Goal: Contribute content: Add original content to the website for others to see

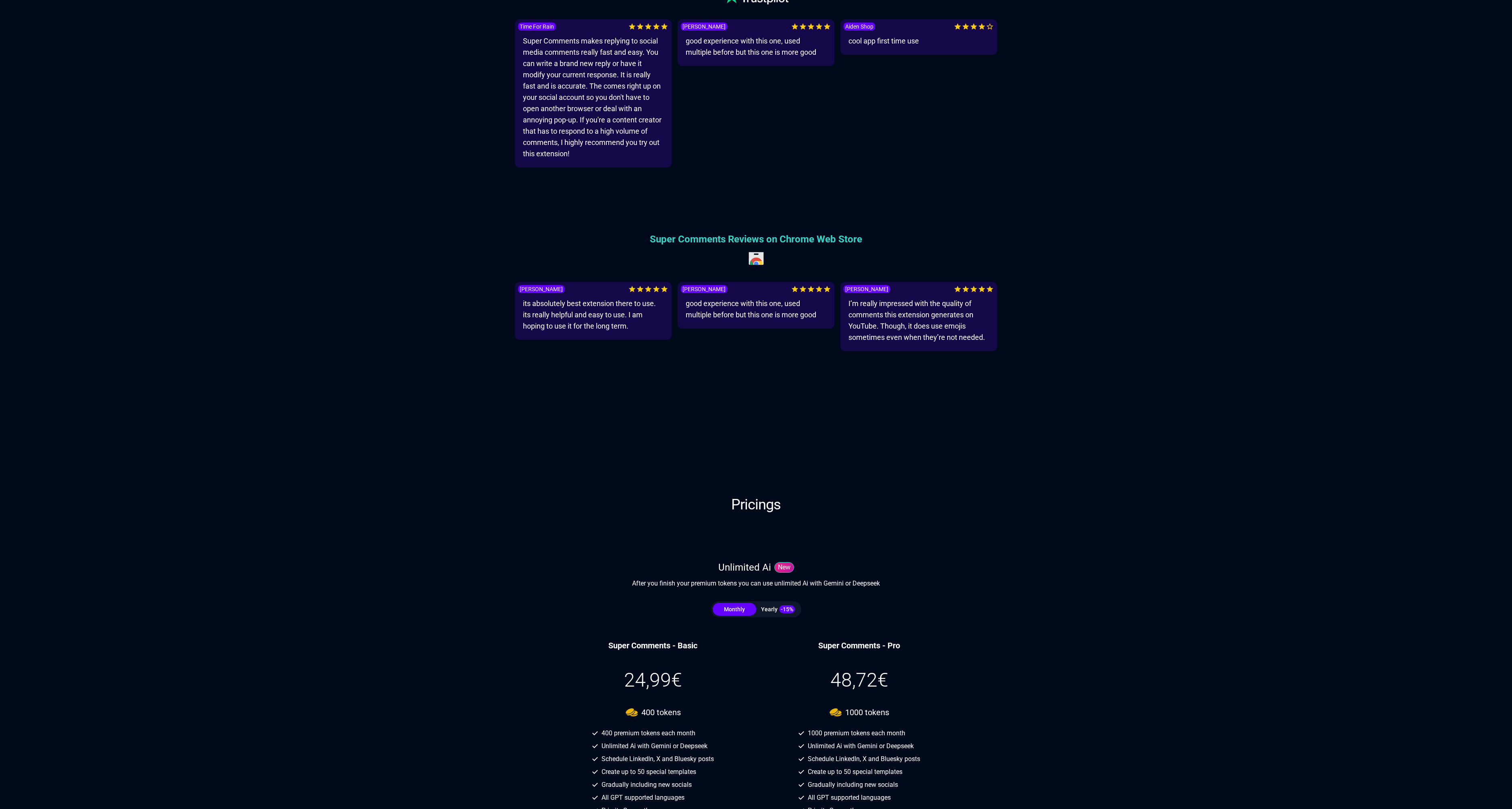
scroll to position [2175, 0]
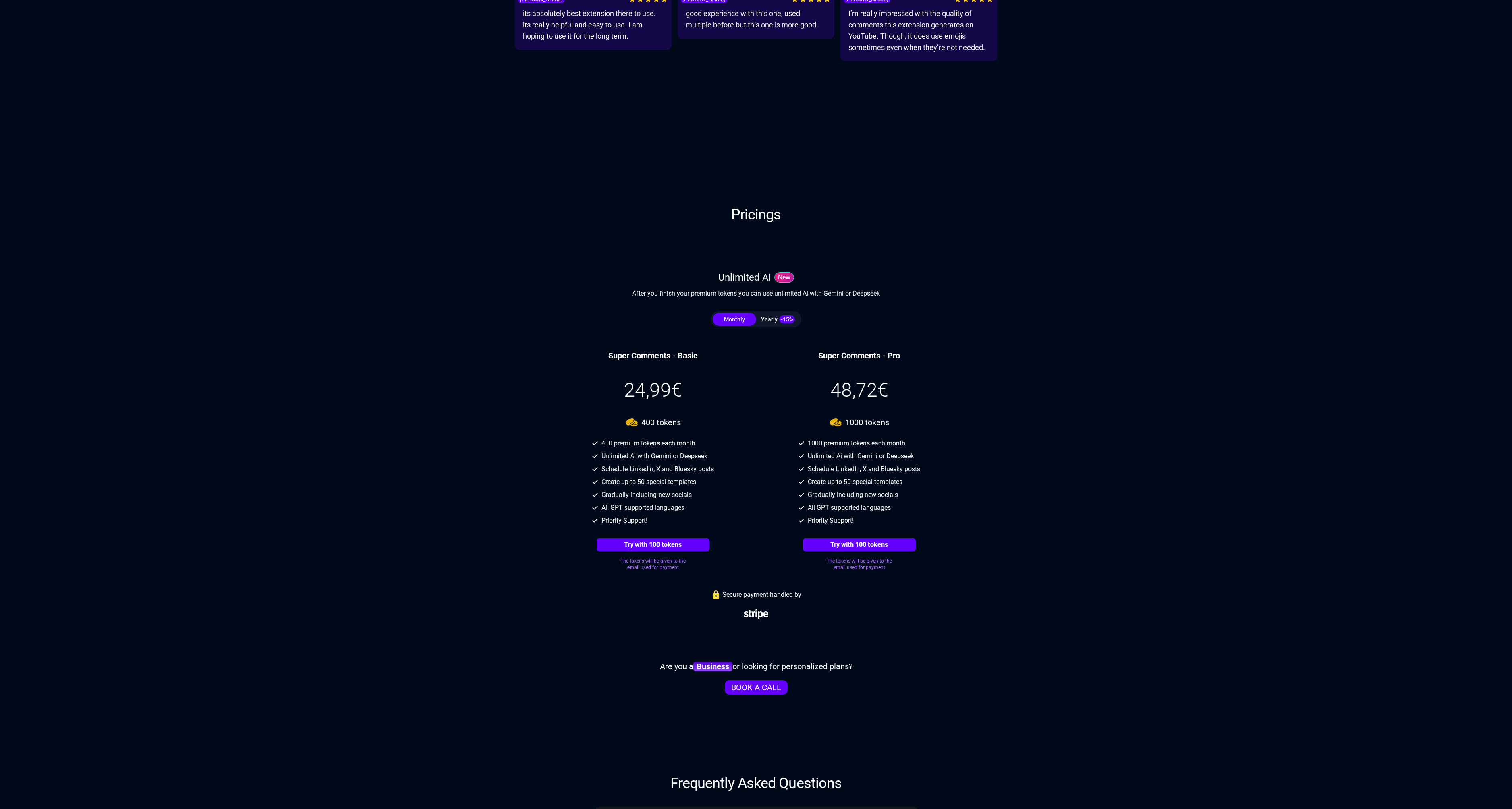
click at [771, 319] on div "Yearly -15%" at bounding box center [778, 320] width 43 height 8
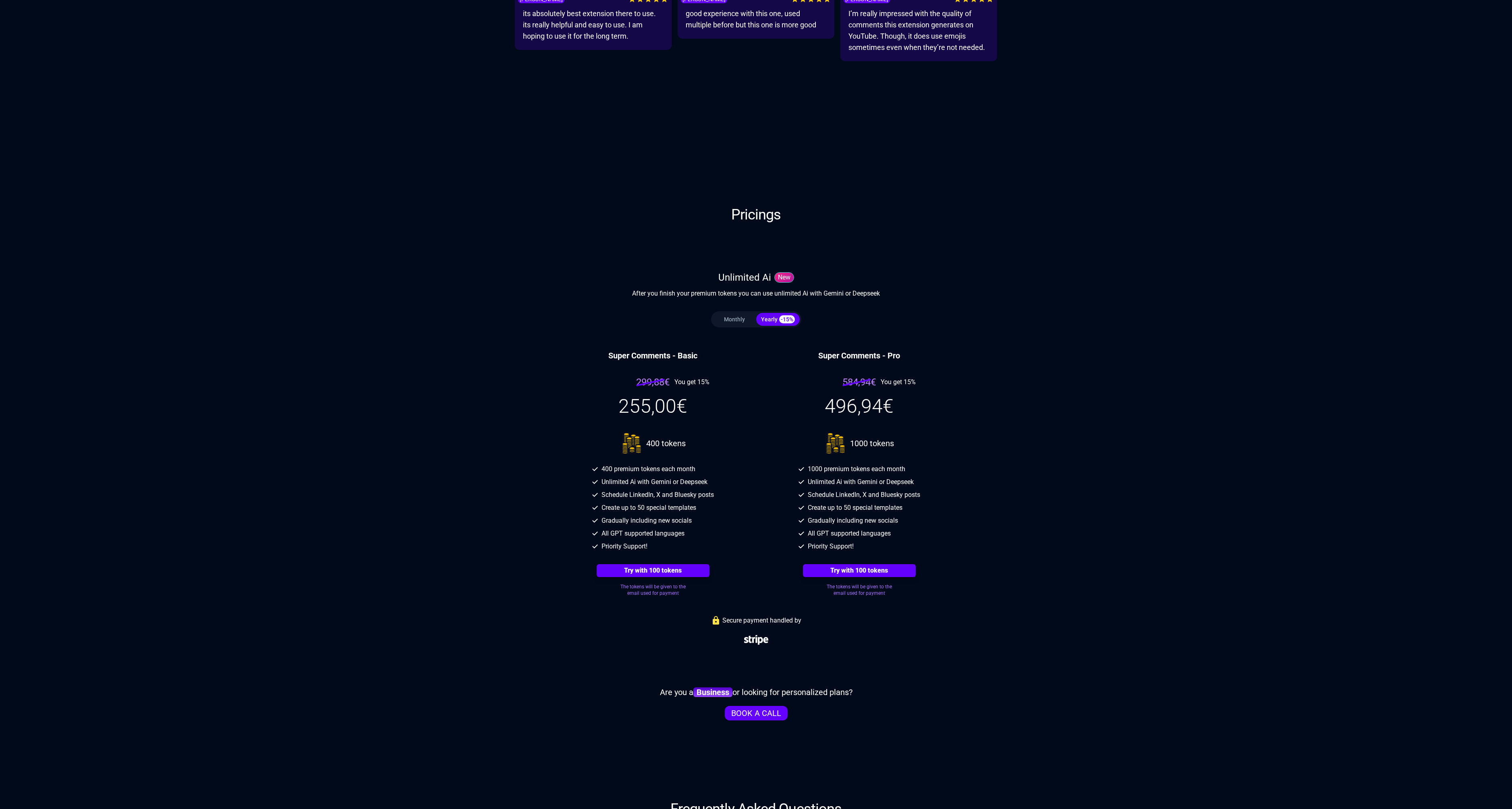
click at [746, 320] on button "Monthly" at bounding box center [734, 319] width 43 height 13
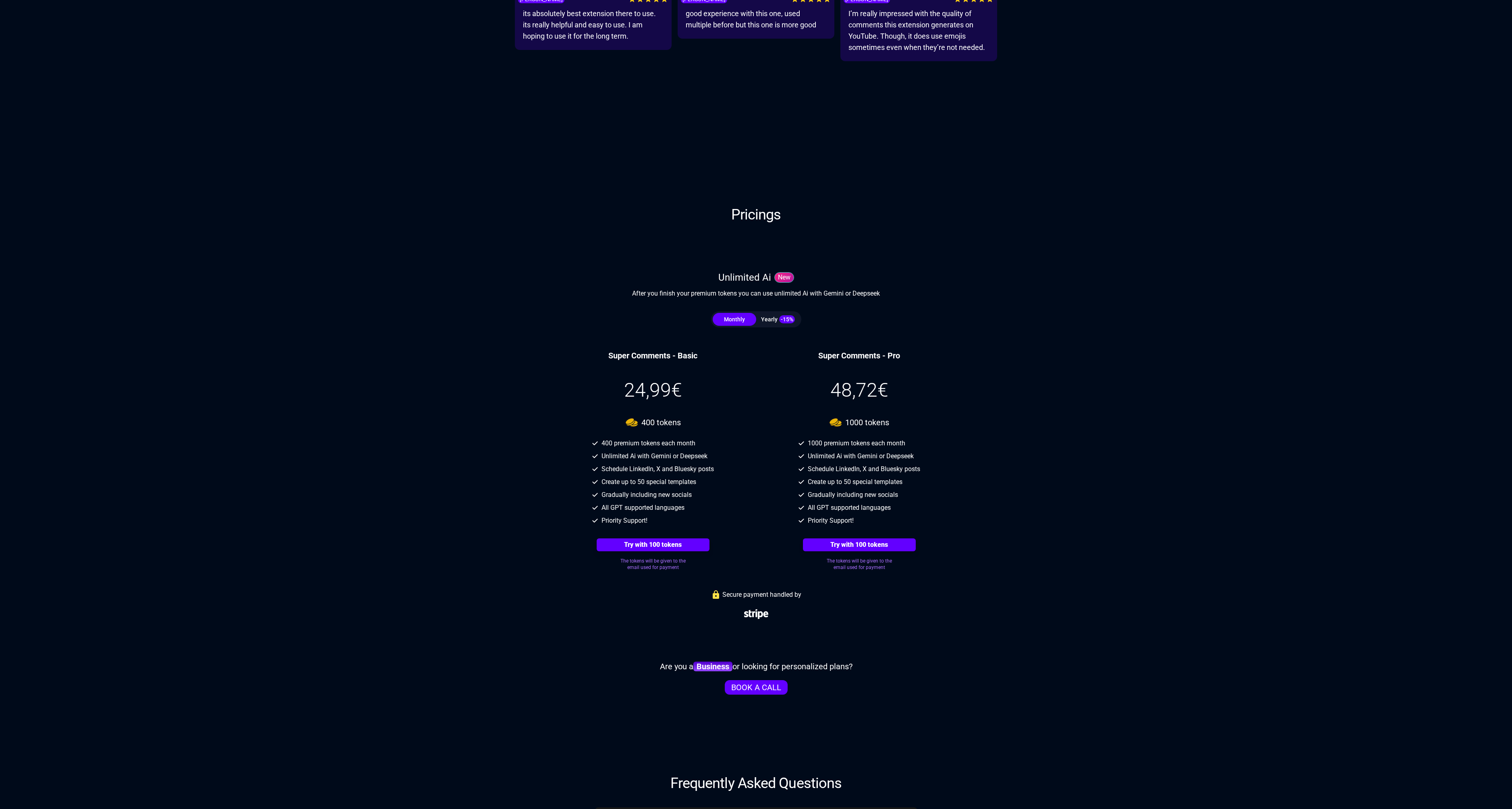
click at [774, 321] on div "Yearly -15%" at bounding box center [778, 320] width 43 height 8
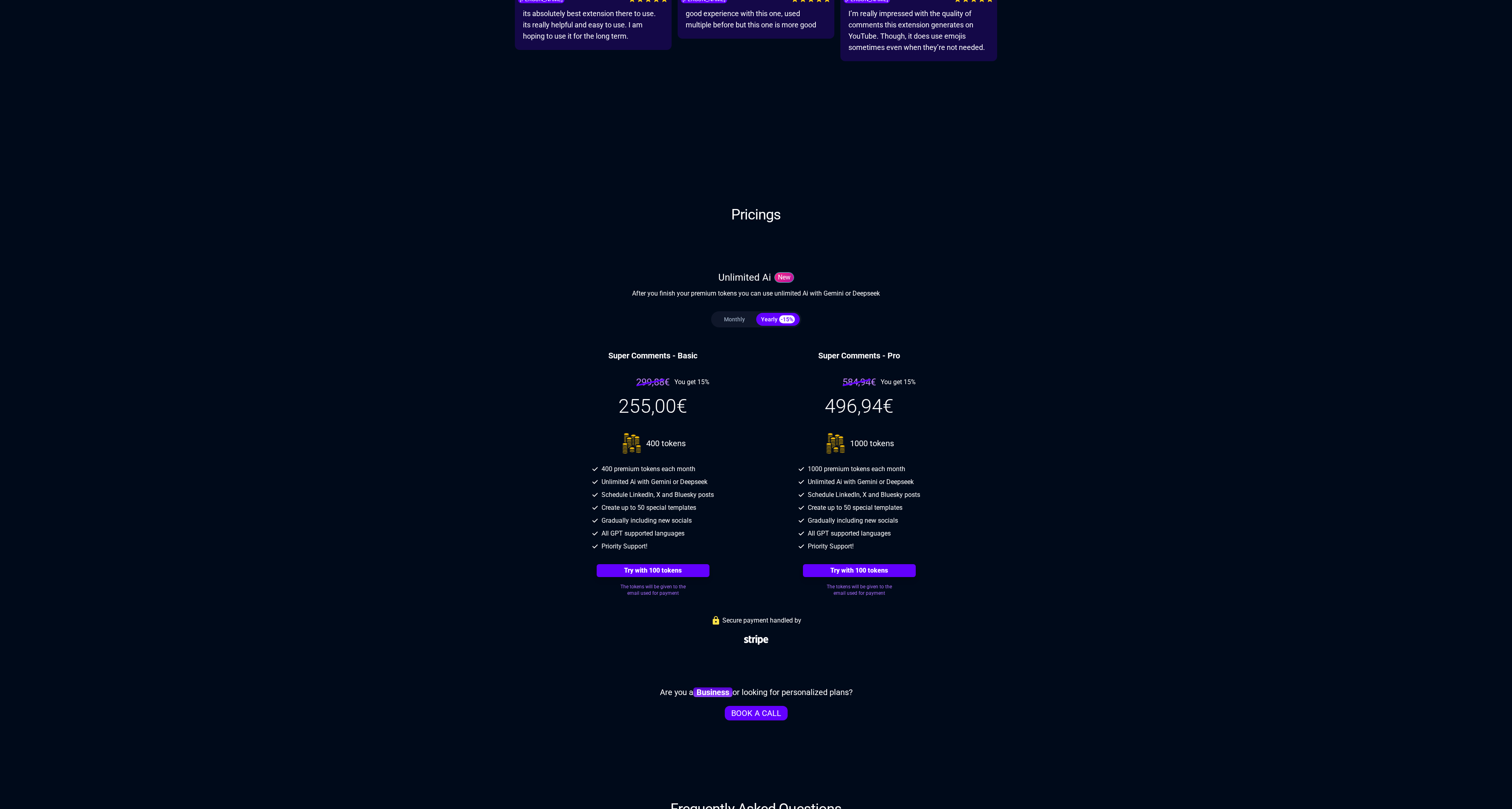
click at [739, 321] on button "Monthly" at bounding box center [734, 319] width 43 height 13
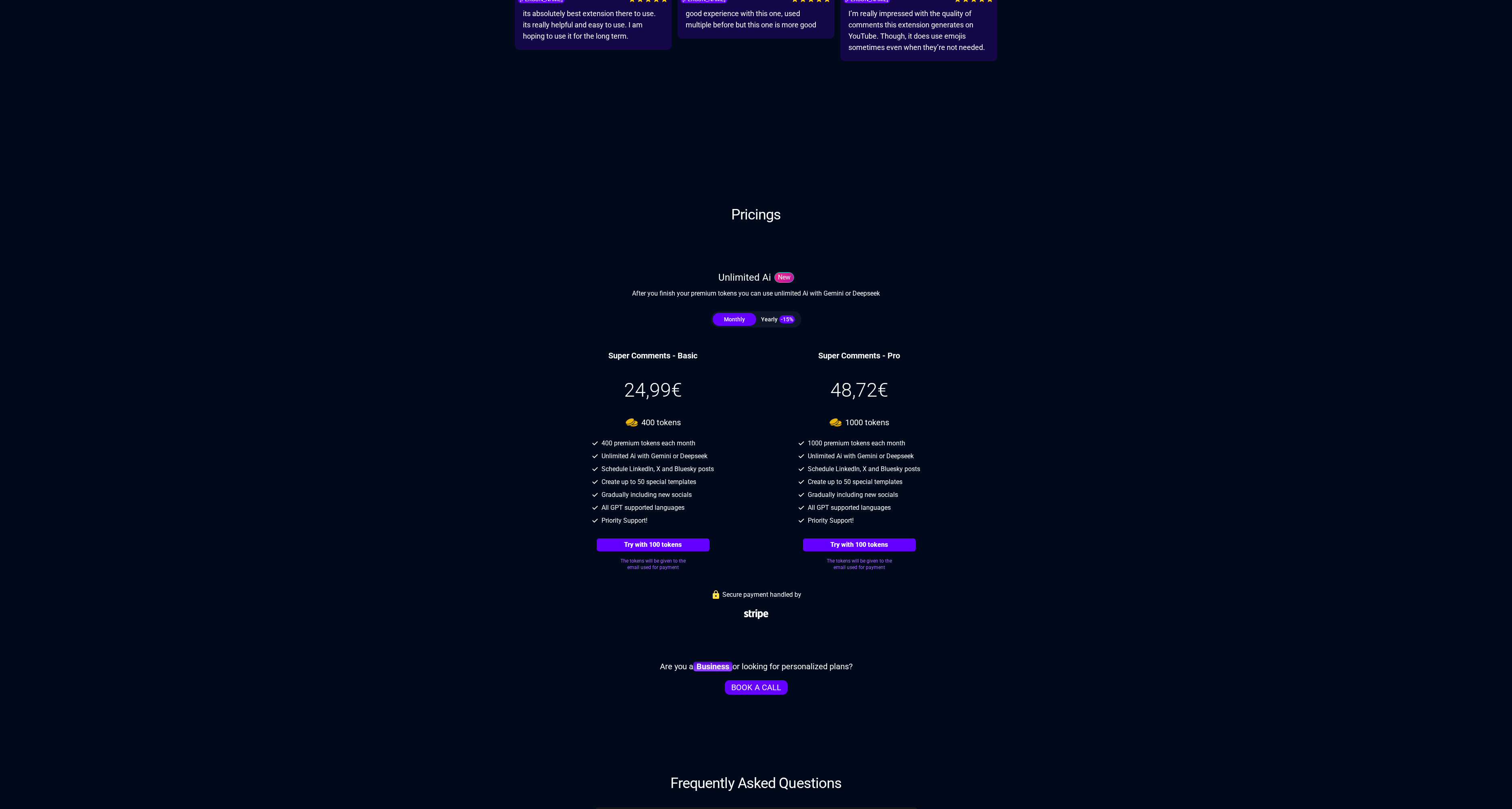
click at [762, 321] on div "Yearly -15%" at bounding box center [778, 320] width 43 height 8
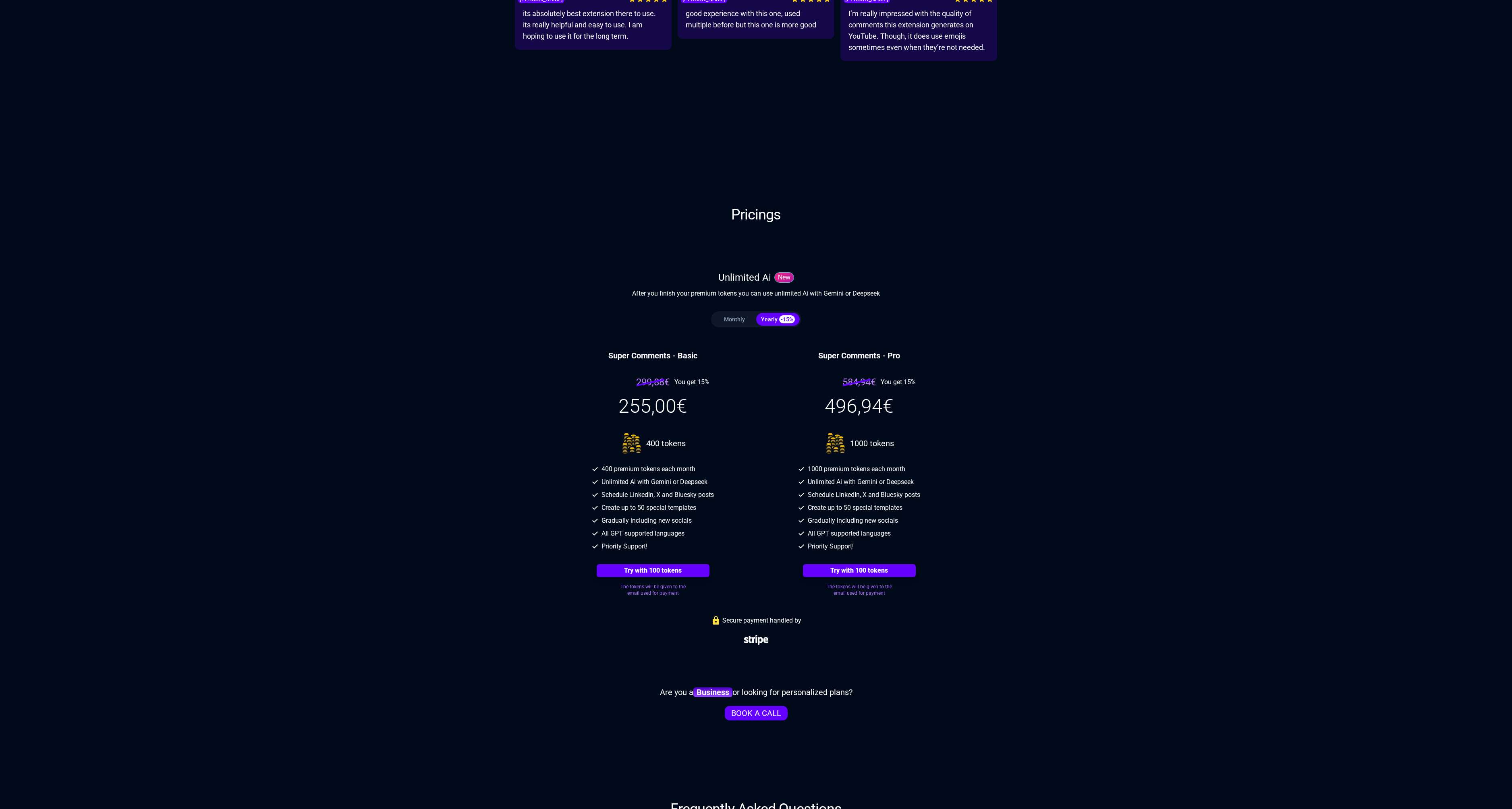
click at [732, 323] on button "Monthly" at bounding box center [734, 319] width 43 height 13
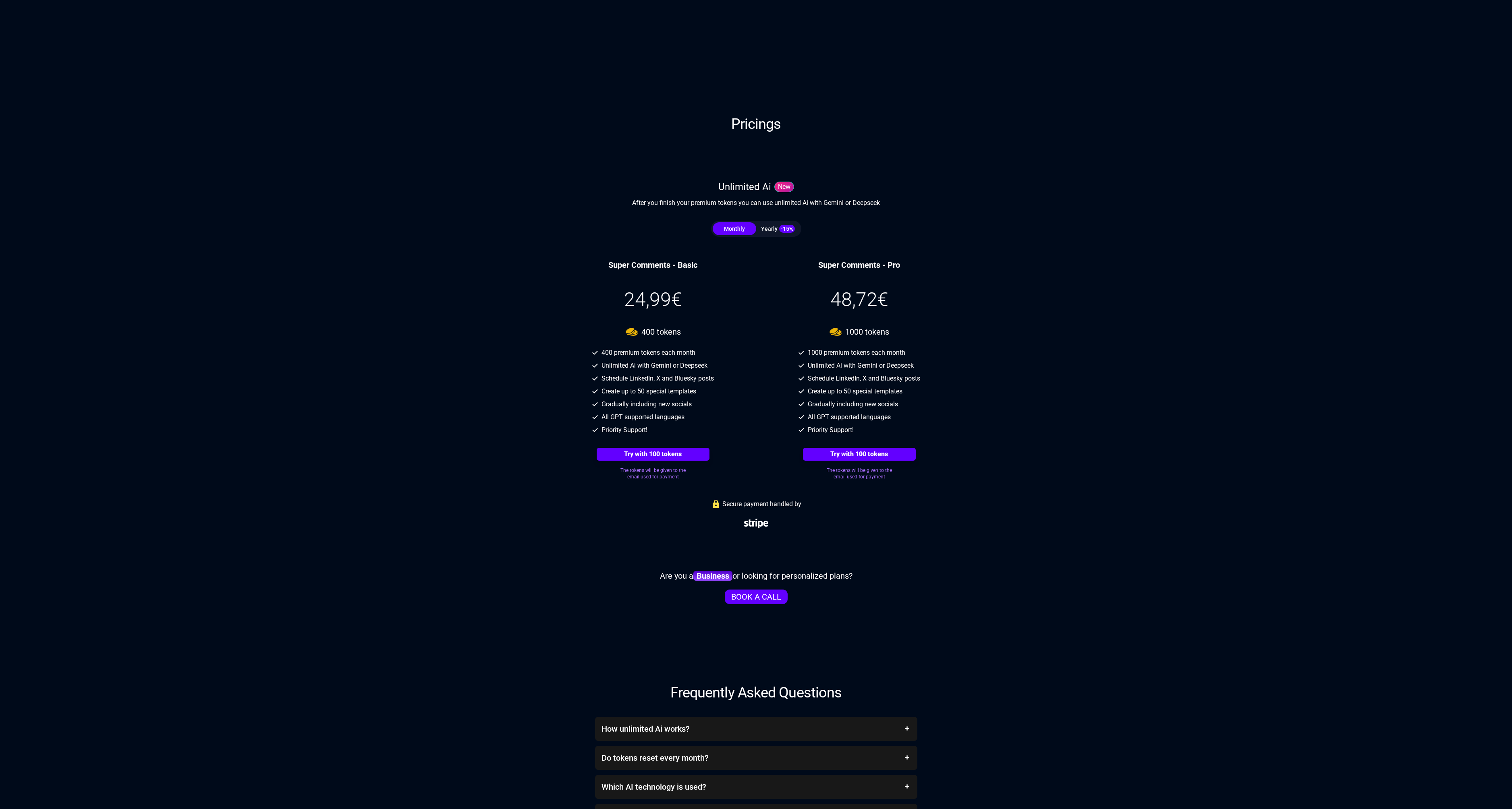
scroll to position [2266, 0]
click at [773, 227] on div "Yearly -15%" at bounding box center [778, 229] width 43 height 8
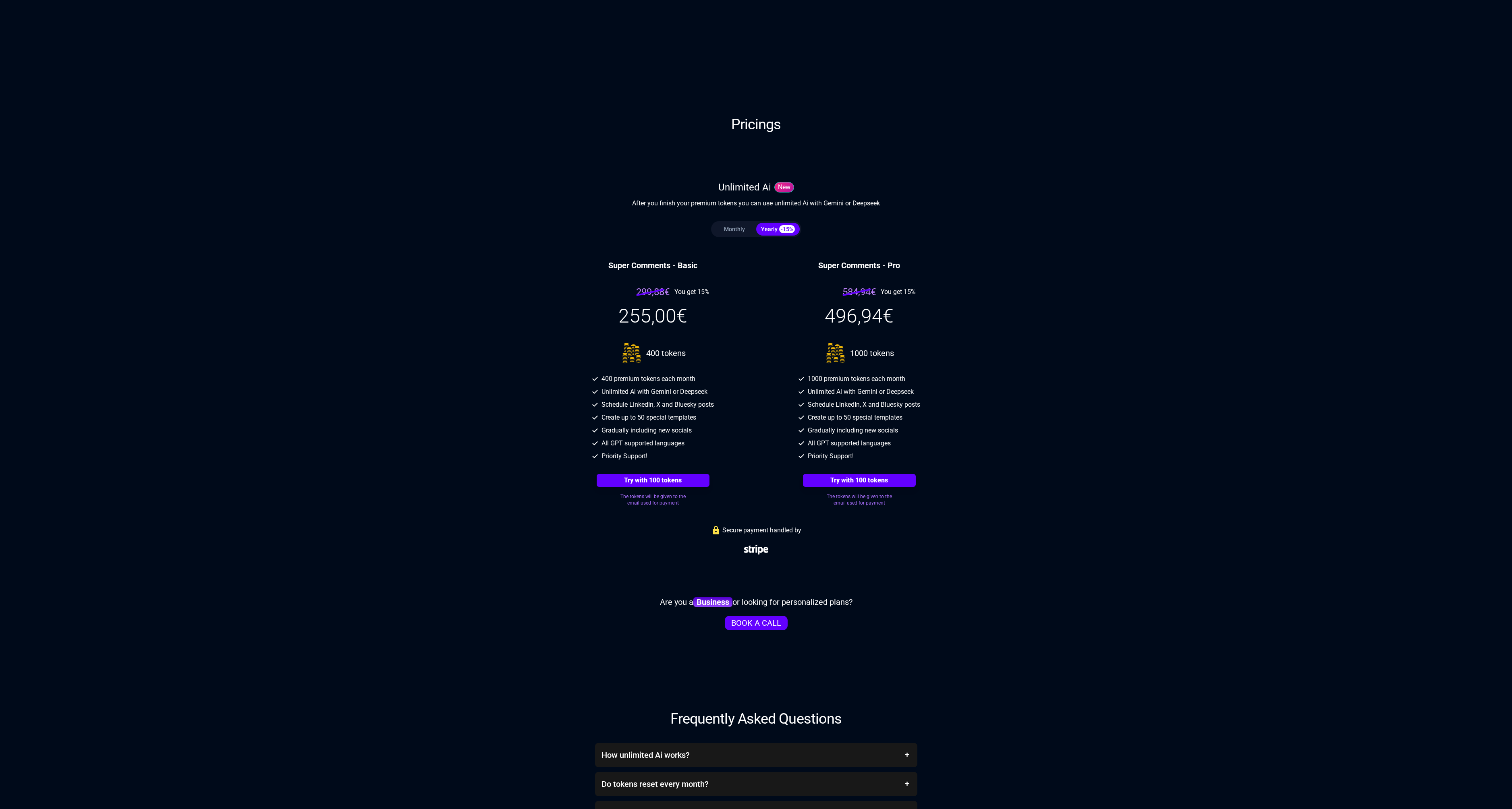
click at [736, 232] on button "Monthly" at bounding box center [734, 229] width 43 height 13
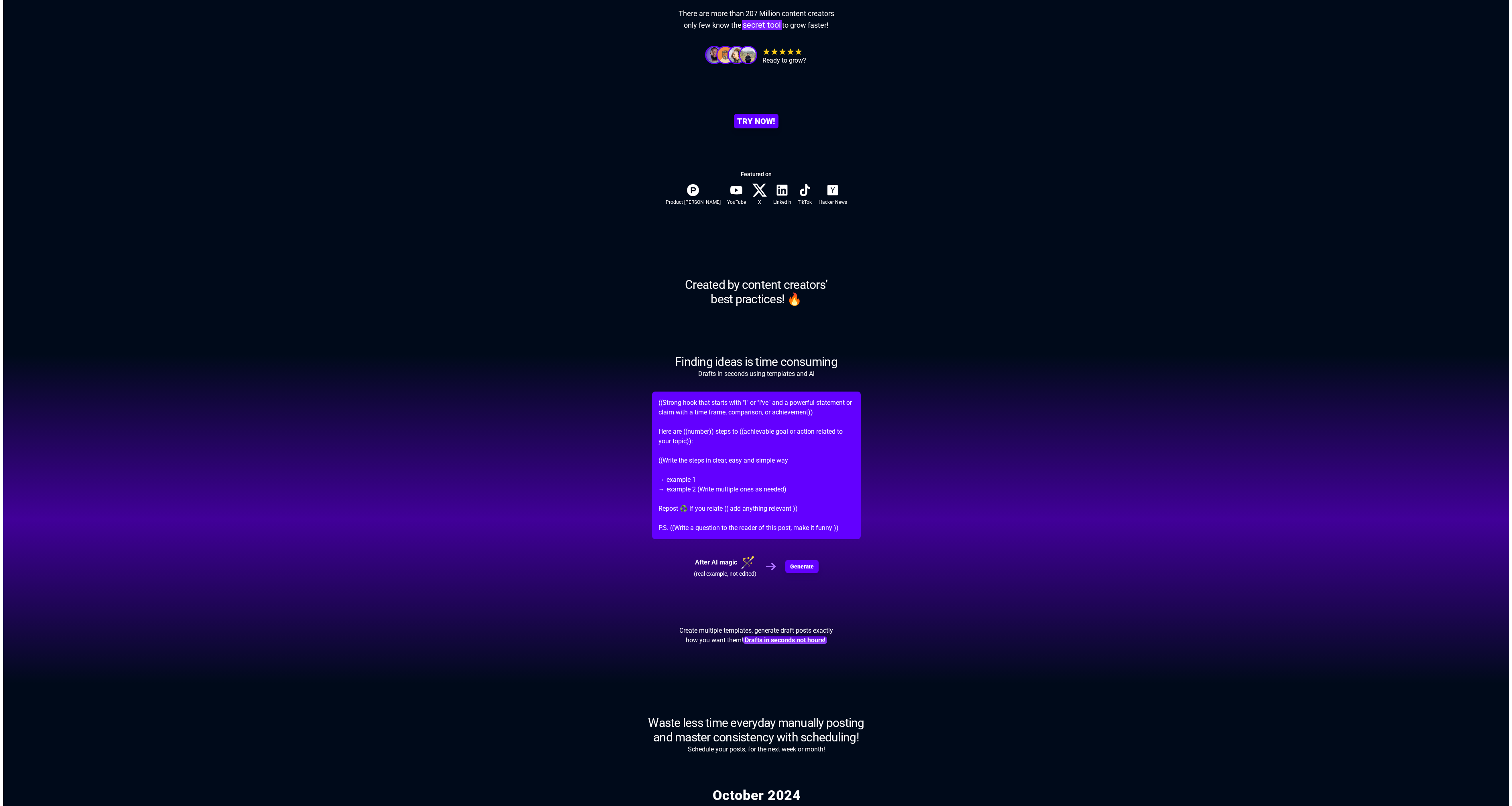
scroll to position [0, 0]
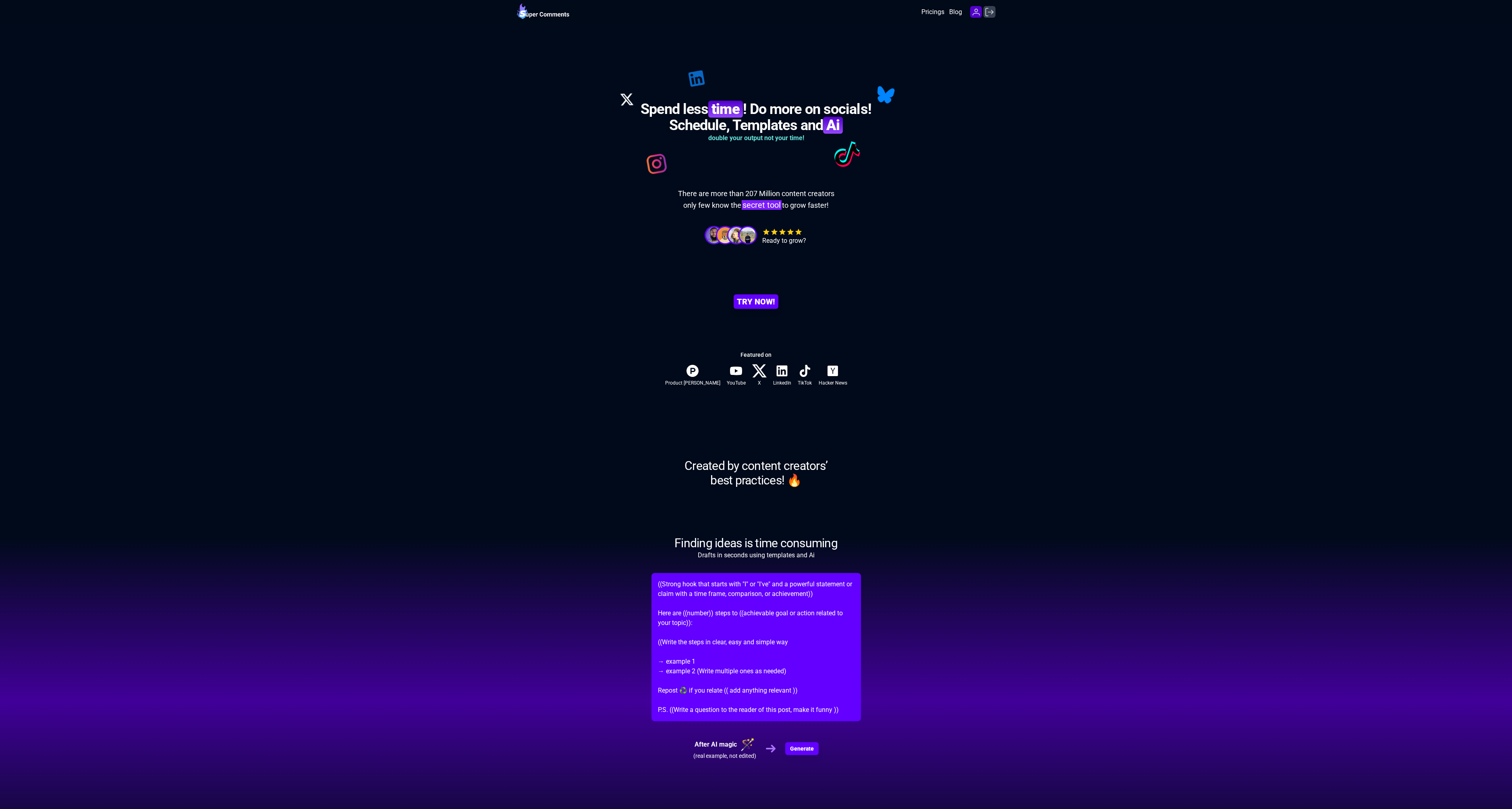
click at [977, 14] on icon "Profile" at bounding box center [976, 12] width 11 height 11
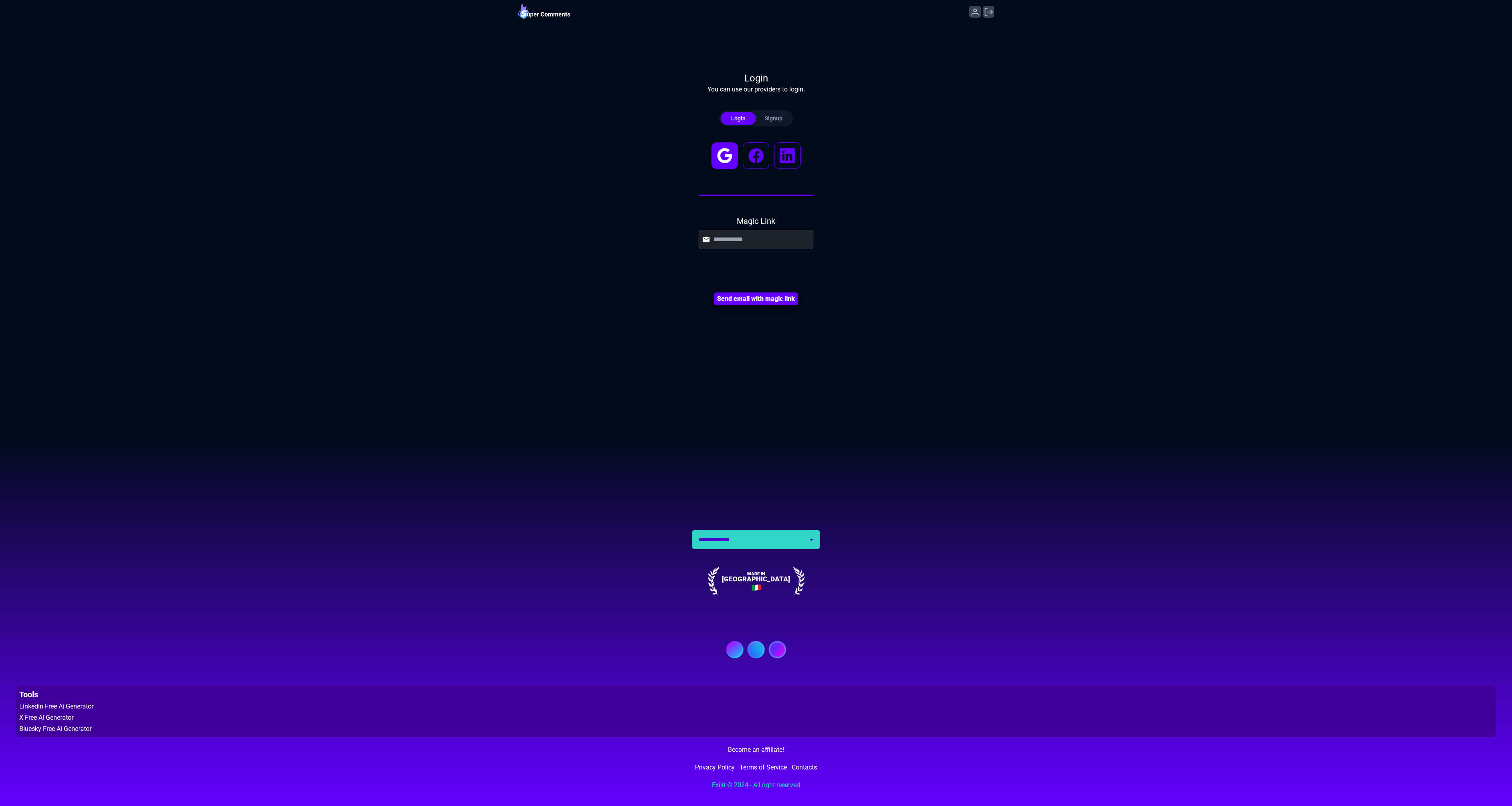
click at [728, 166] on icon at bounding box center [724, 156] width 22 height 22
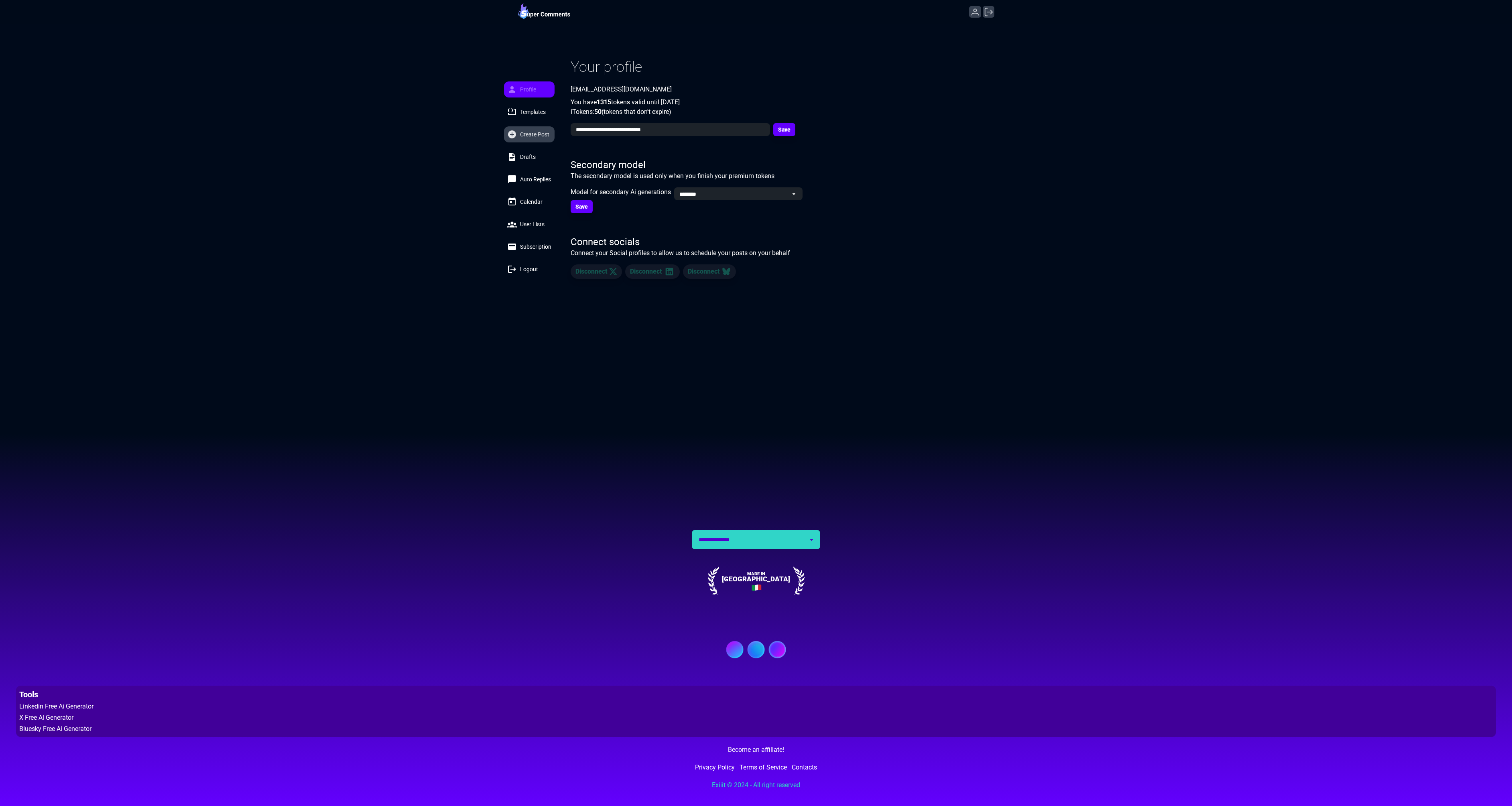
click at [528, 133] on span "Create Post" at bounding box center [534, 134] width 29 height 8
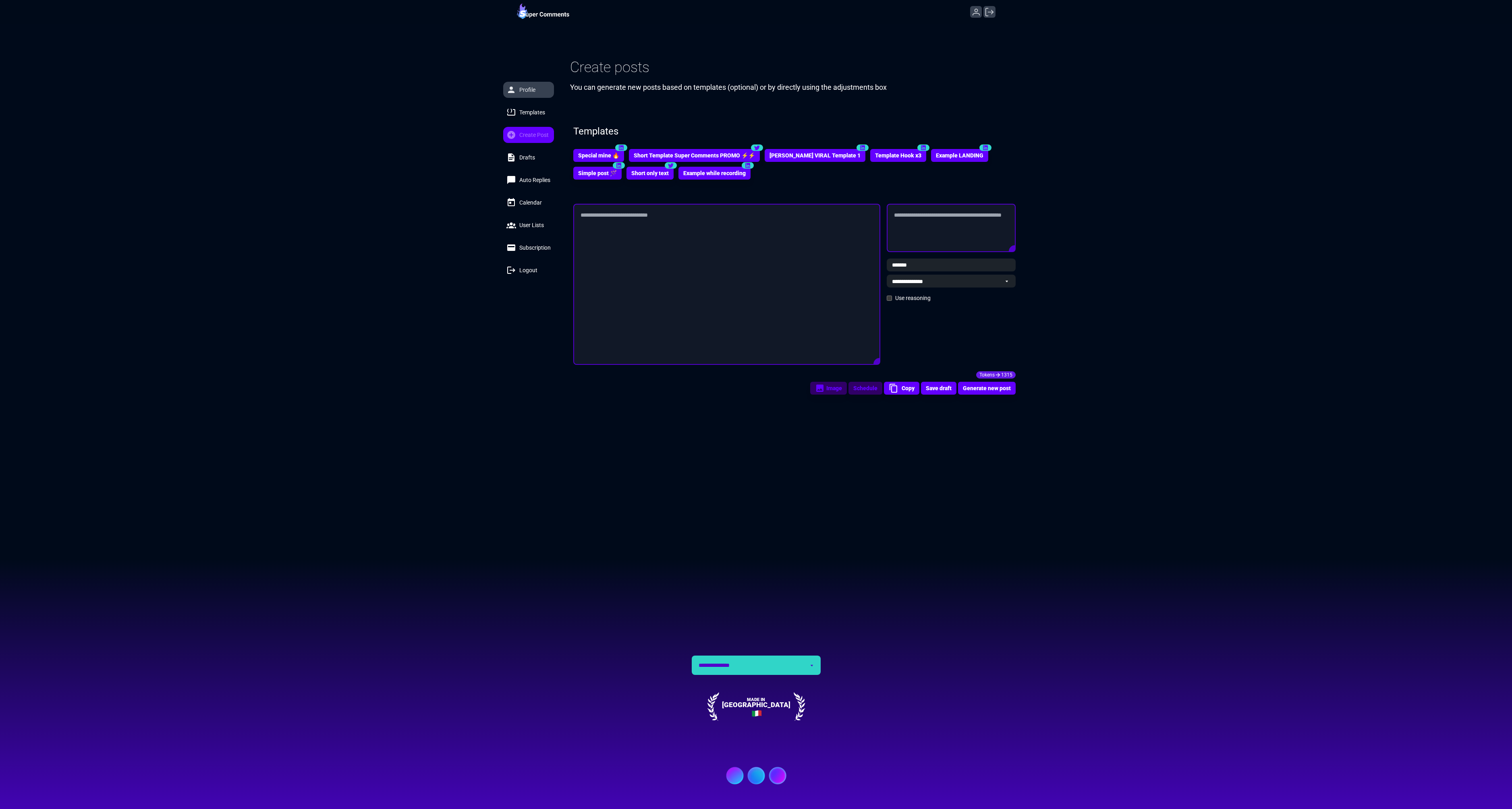
click at [527, 88] on span "Profile" at bounding box center [527, 90] width 16 height 8
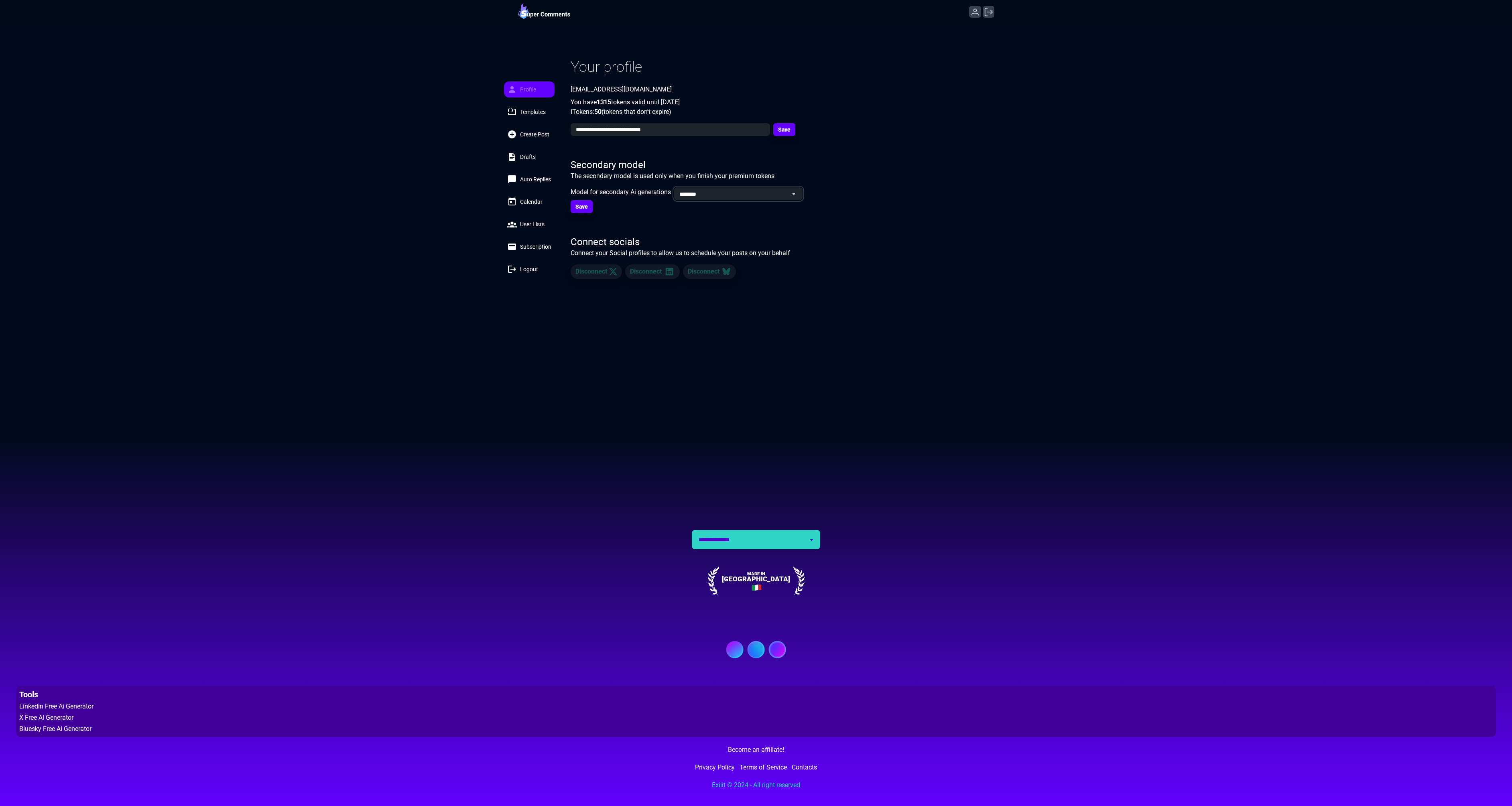
select select "******"
click at [675, 187] on select "******** ******" at bounding box center [738, 193] width 129 height 13
click at [546, 113] on span "Templates" at bounding box center [532, 112] width 26 height 8
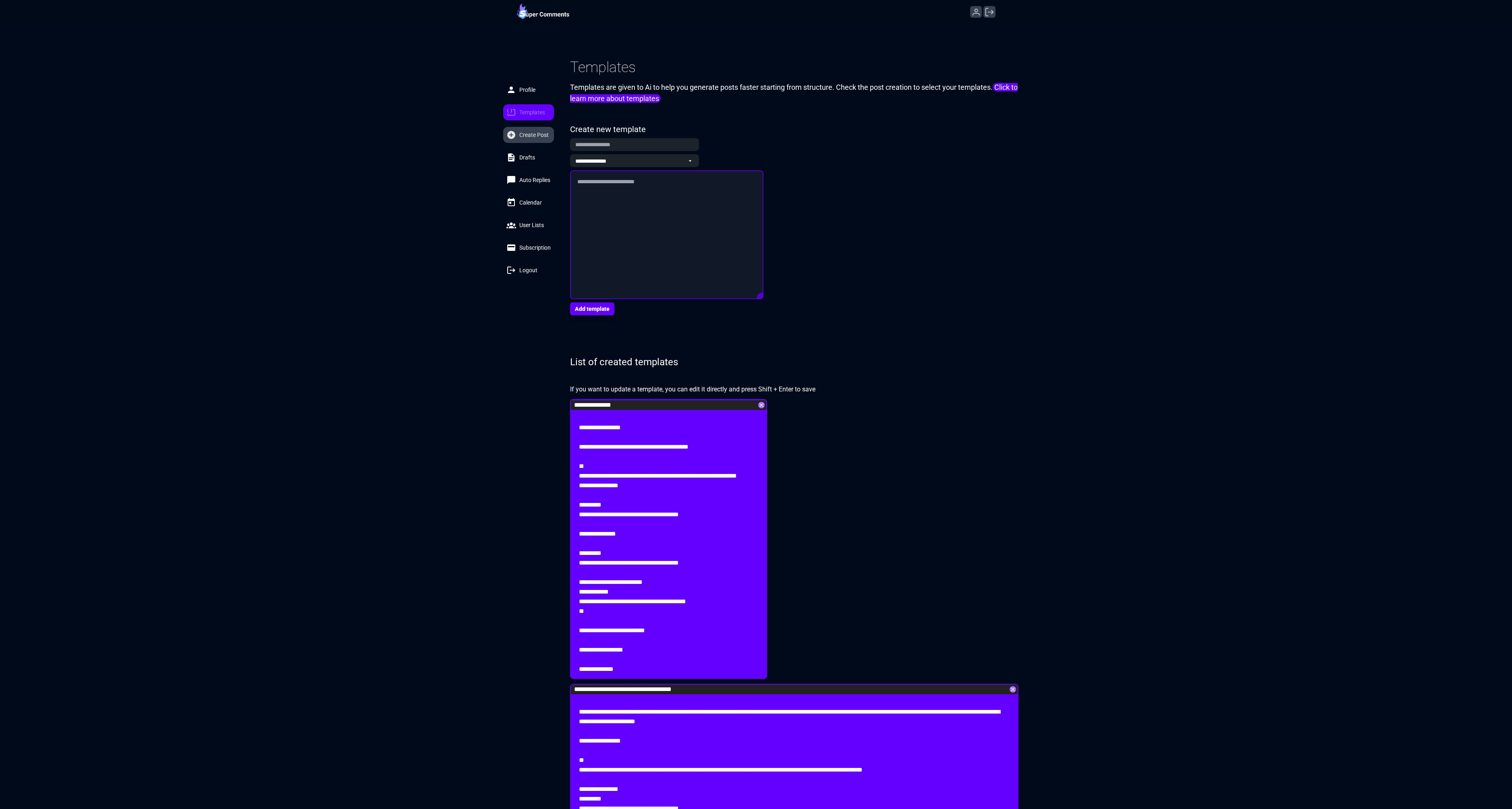
click at [541, 132] on span "Create Post" at bounding box center [534, 135] width 29 height 8
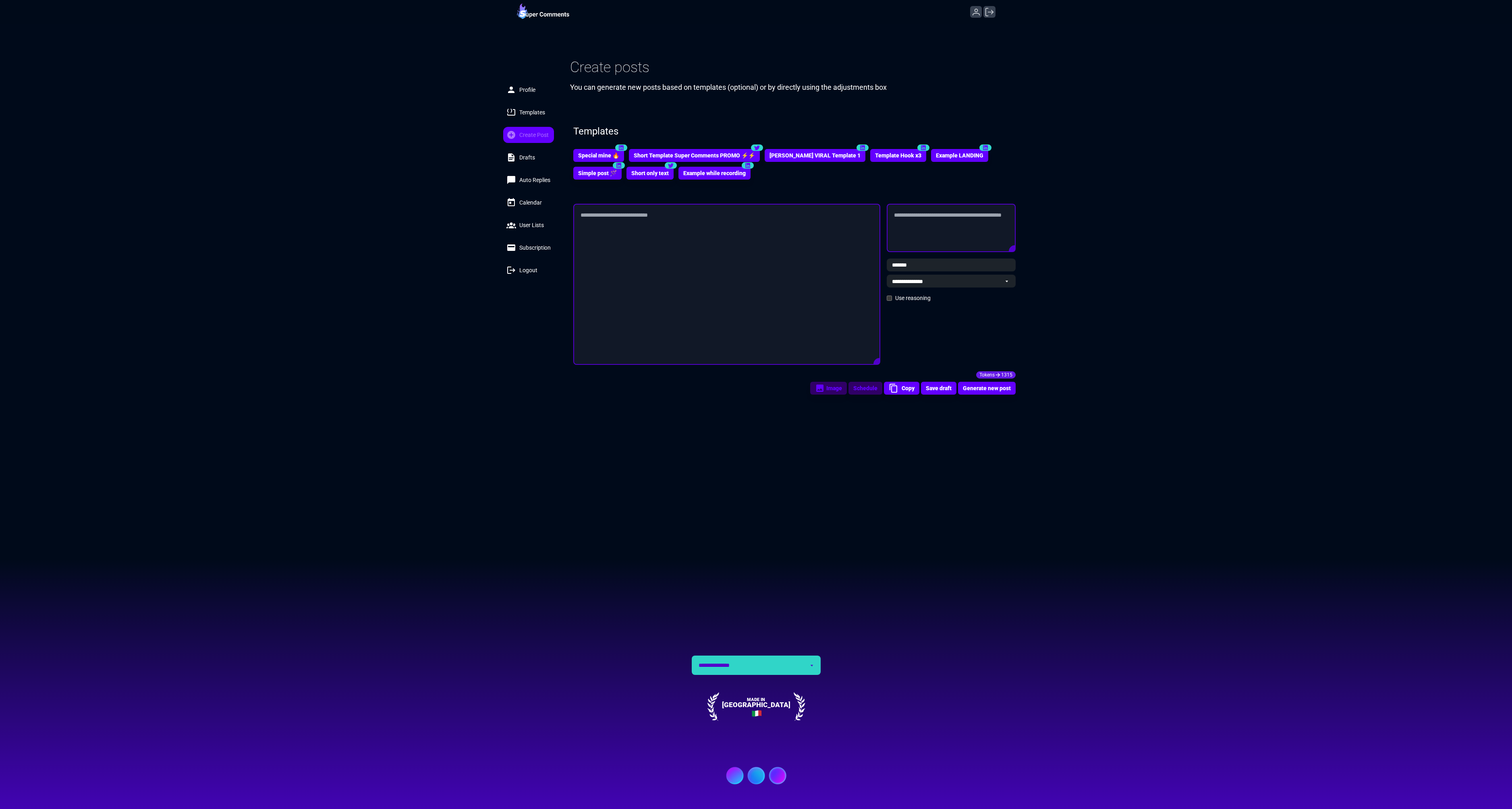
click at [906, 299] on label "Use reasoning" at bounding box center [913, 298] width 36 height 8
click at [723, 175] on button "Example while recording" at bounding box center [714, 173] width 68 height 12
select select "********"
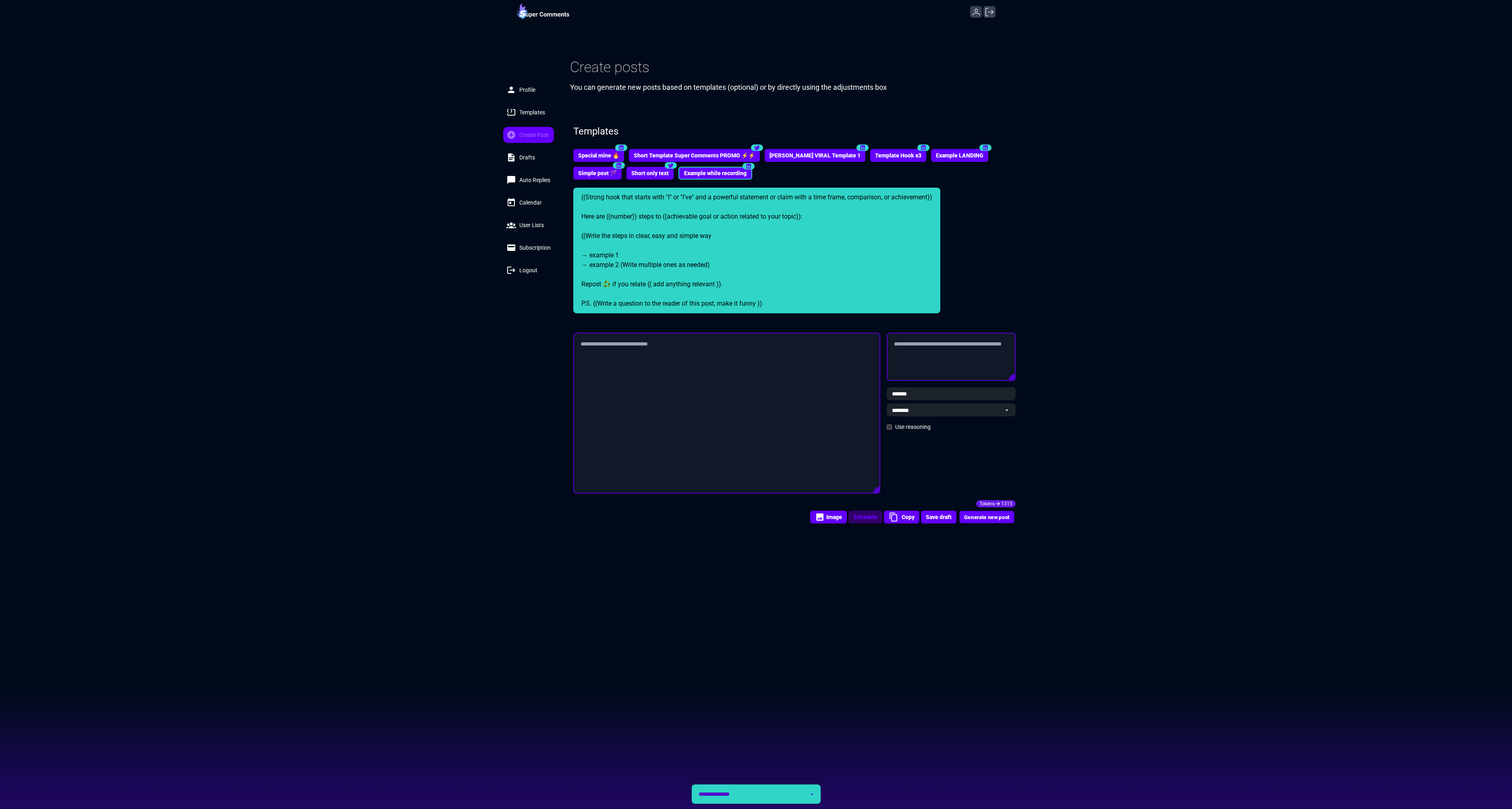
click at [989, 518] on button "Generate new post" at bounding box center [987, 517] width 54 height 12
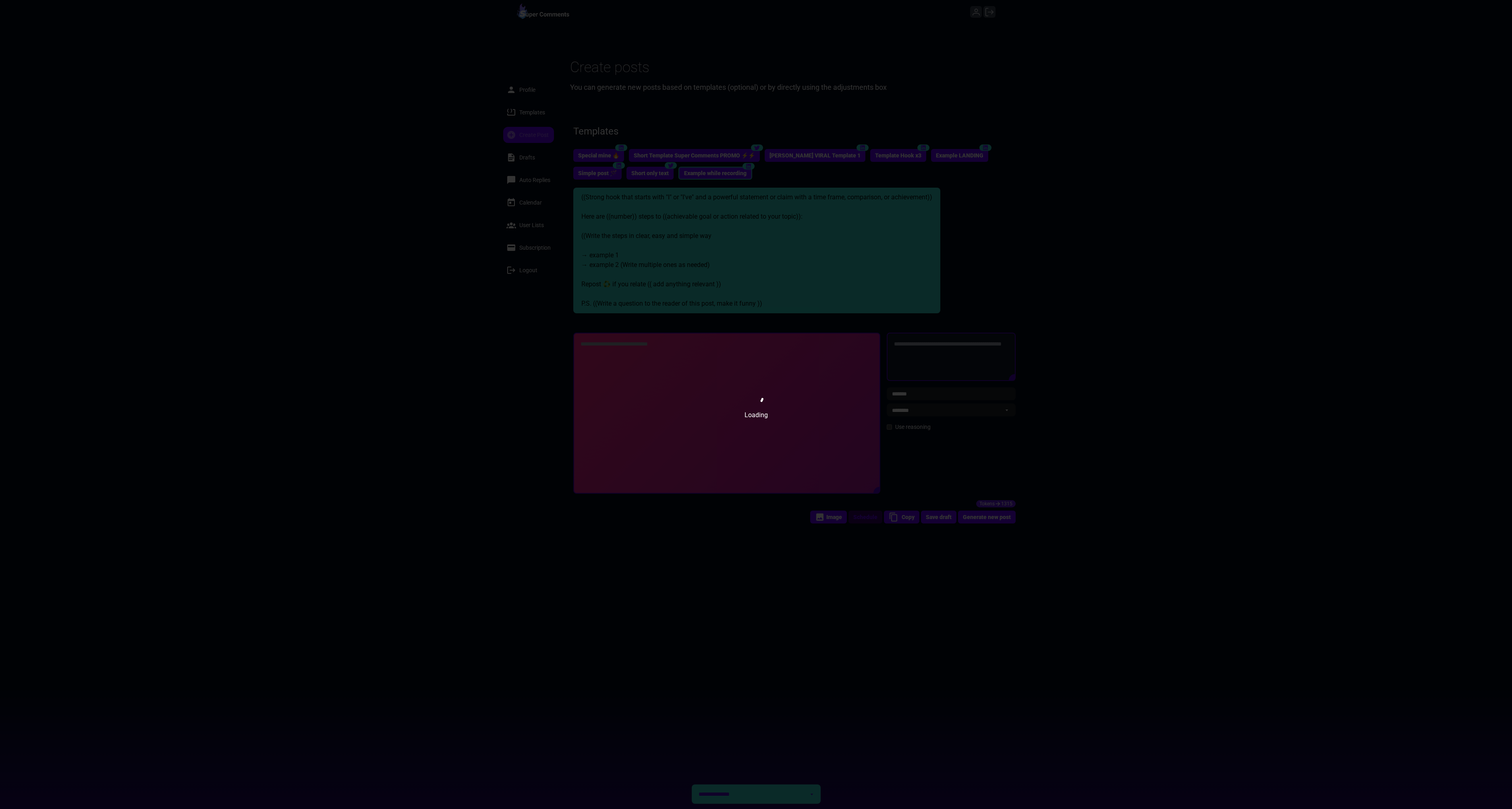
type textarea "**********"
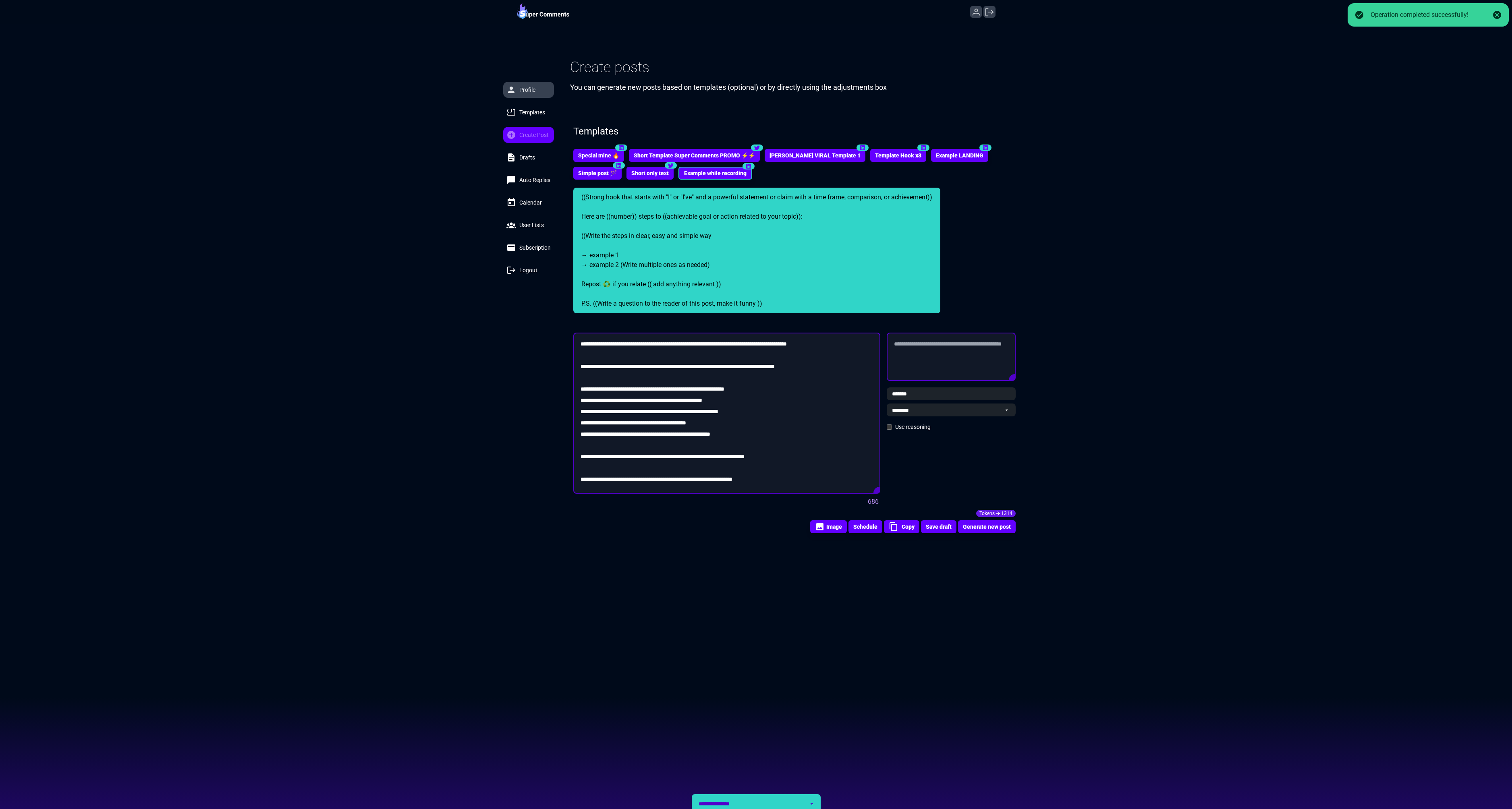
click at [520, 94] on link "Profile" at bounding box center [528, 89] width 51 height 16
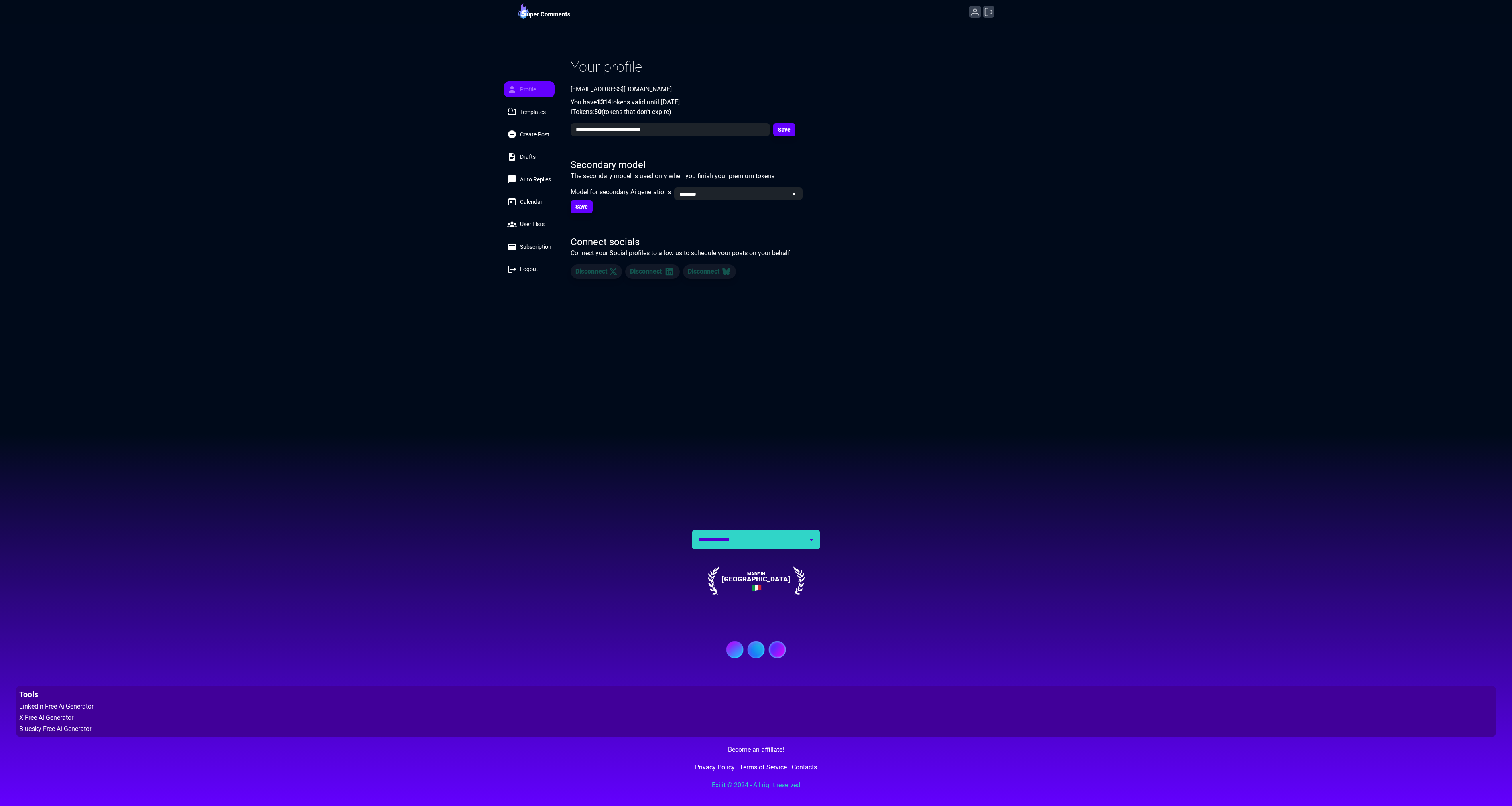
click at [543, 11] on img at bounding box center [544, 12] width 53 height 19
